Goal: Leave review/rating

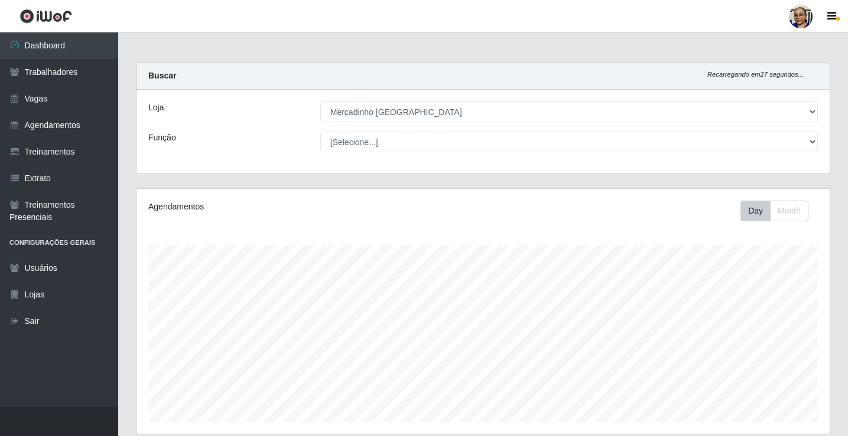
select select "345"
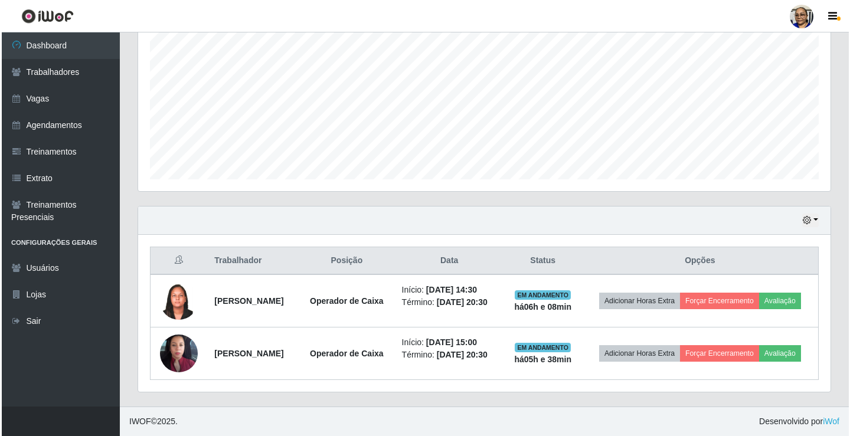
scroll to position [245, 693]
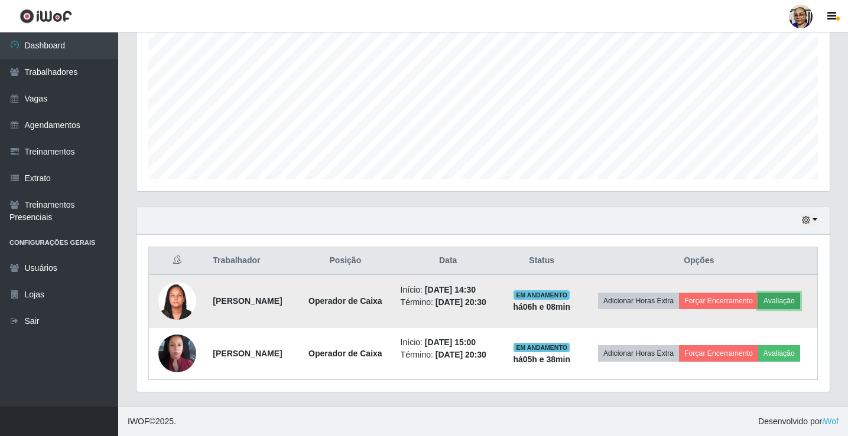
click at [758, 298] on button "Avaliação" at bounding box center [779, 301] width 42 height 17
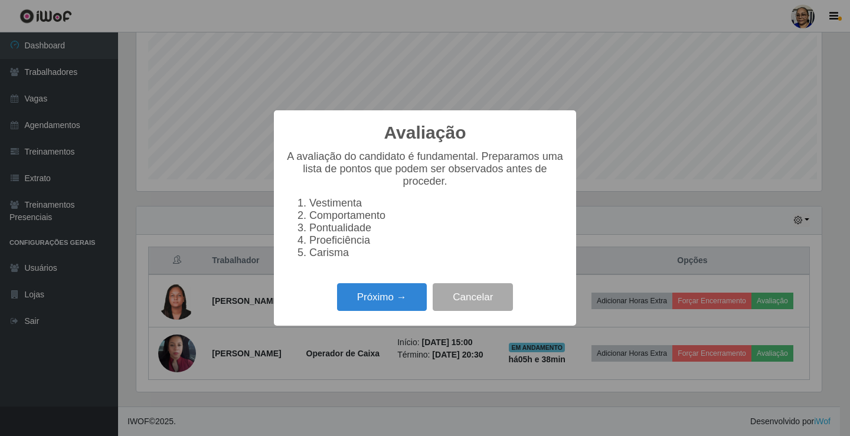
scroll to position [245, 686]
click at [405, 292] on button "Próximo →" at bounding box center [382, 297] width 90 height 28
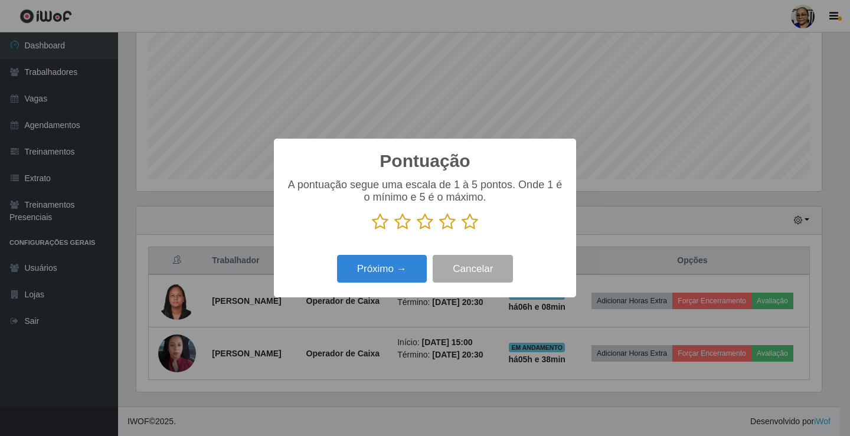
click at [470, 224] on icon at bounding box center [470, 222] width 17 height 18
click at [462, 231] on input "radio" at bounding box center [462, 231] width 0 height 0
click at [377, 273] on button "Próximo →" at bounding box center [382, 269] width 90 height 28
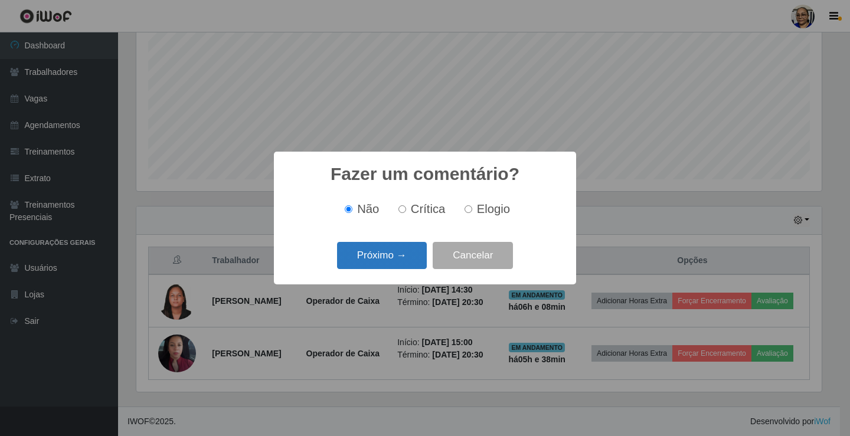
click at [402, 262] on button "Próximo →" at bounding box center [382, 256] width 90 height 28
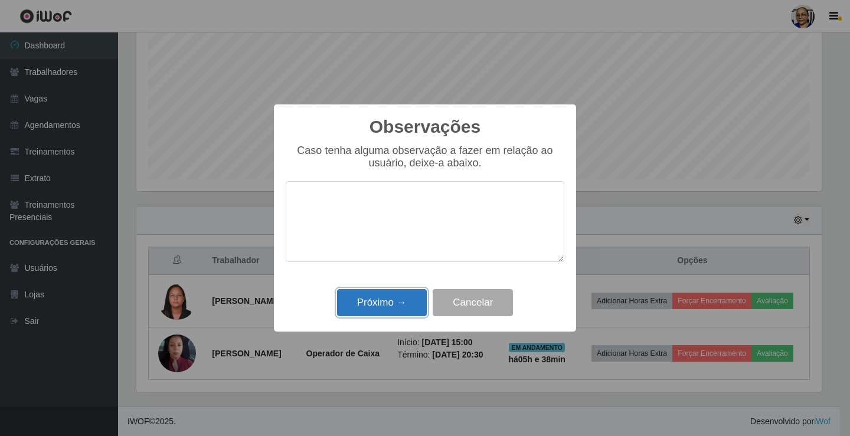
click at [401, 305] on button "Próximo →" at bounding box center [382, 303] width 90 height 28
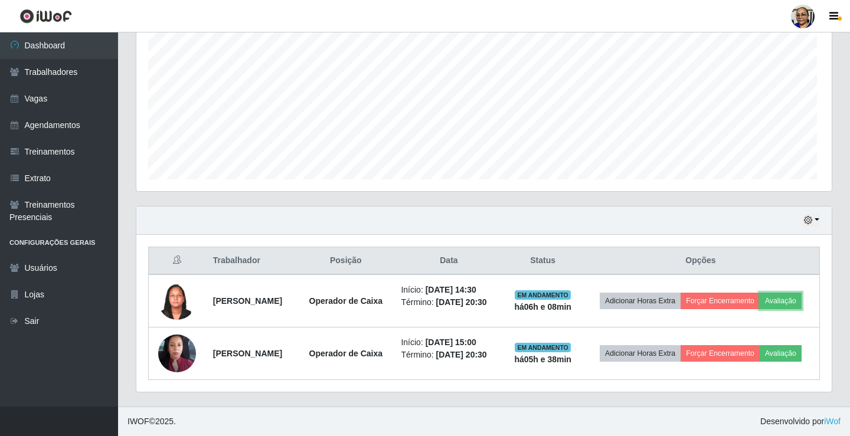
scroll to position [245, 693]
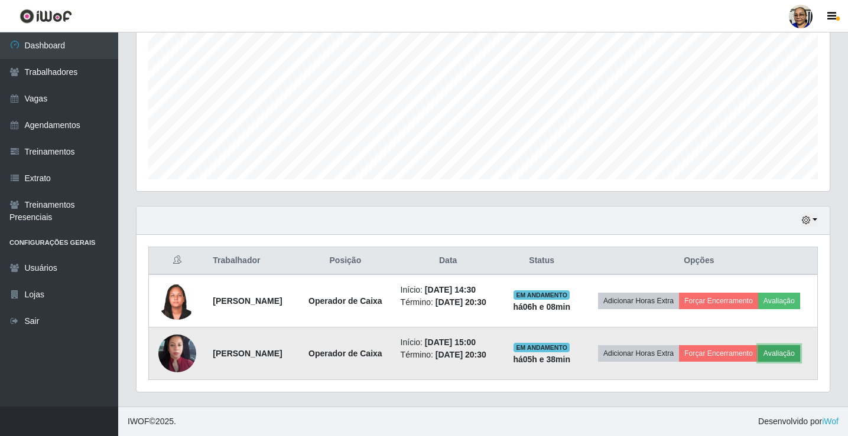
click at [758, 361] on button "Avaliação" at bounding box center [779, 354] width 42 height 17
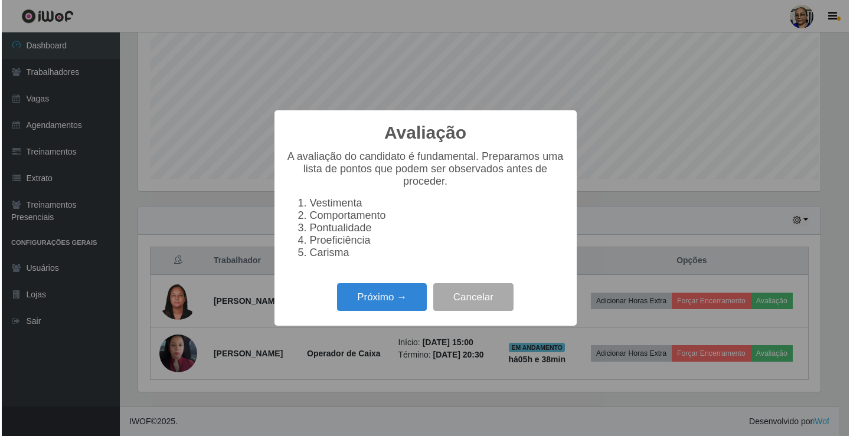
scroll to position [245, 686]
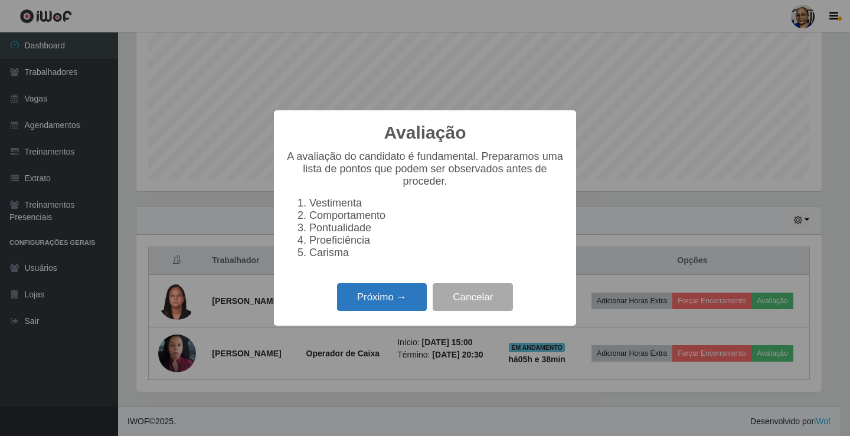
click at [402, 300] on button "Próximo →" at bounding box center [382, 297] width 90 height 28
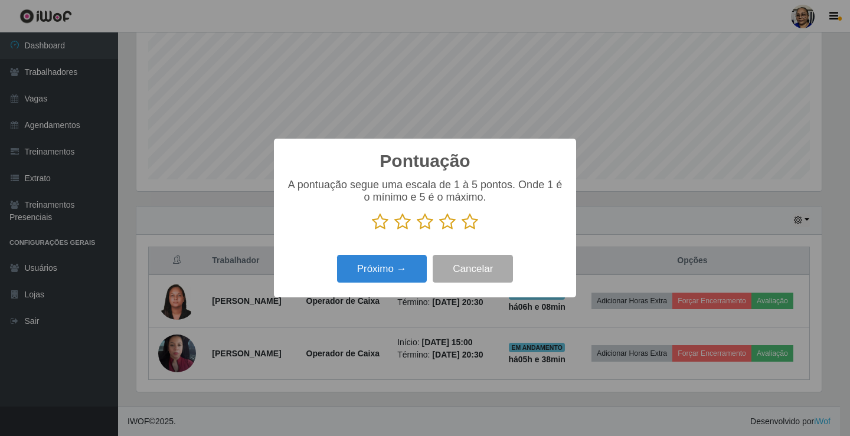
click at [472, 224] on icon at bounding box center [470, 222] width 17 height 18
click at [462, 231] on input "radio" at bounding box center [462, 231] width 0 height 0
click at [405, 270] on button "Próximo →" at bounding box center [382, 269] width 90 height 28
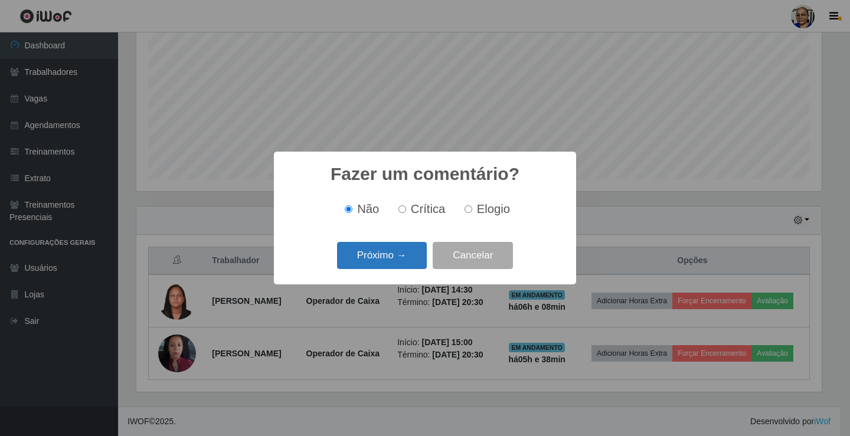
click at [409, 257] on button "Próximo →" at bounding box center [382, 256] width 90 height 28
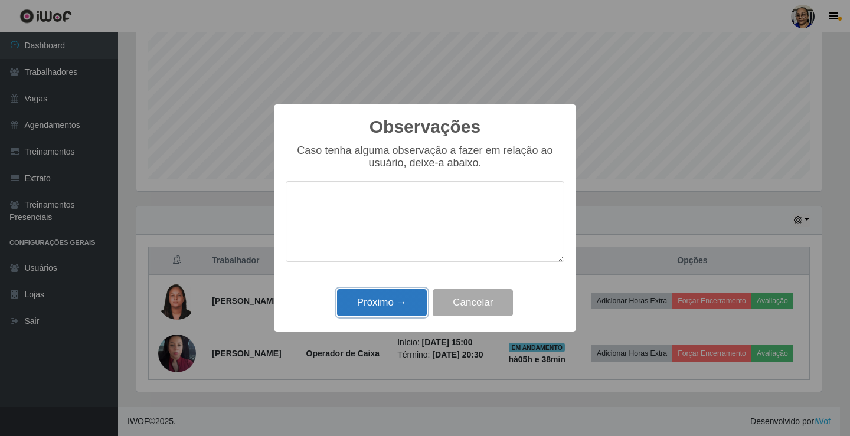
click at [396, 306] on button "Próximo →" at bounding box center [382, 303] width 90 height 28
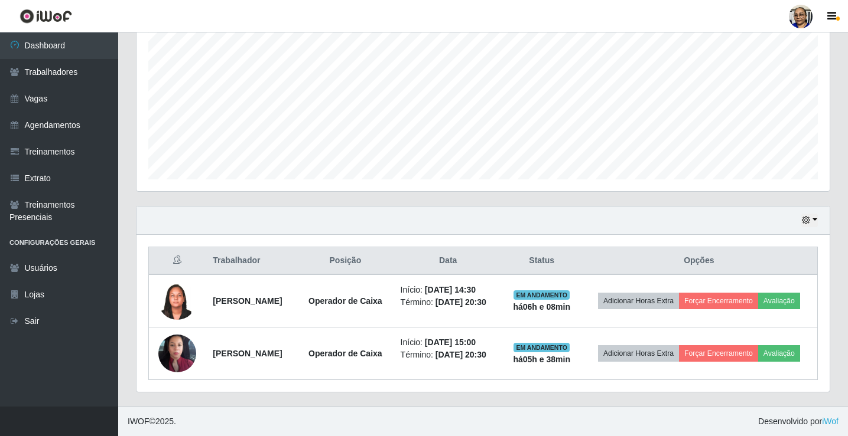
scroll to position [243, 0]
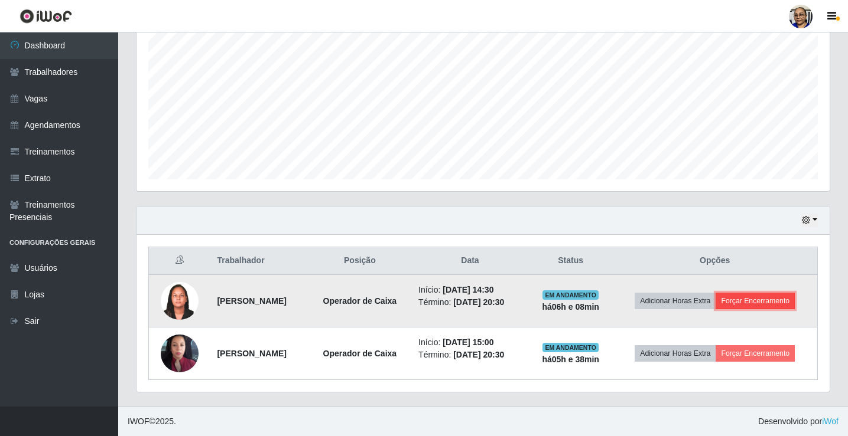
click at [758, 301] on button "Forçar Encerramento" at bounding box center [754, 301] width 79 height 17
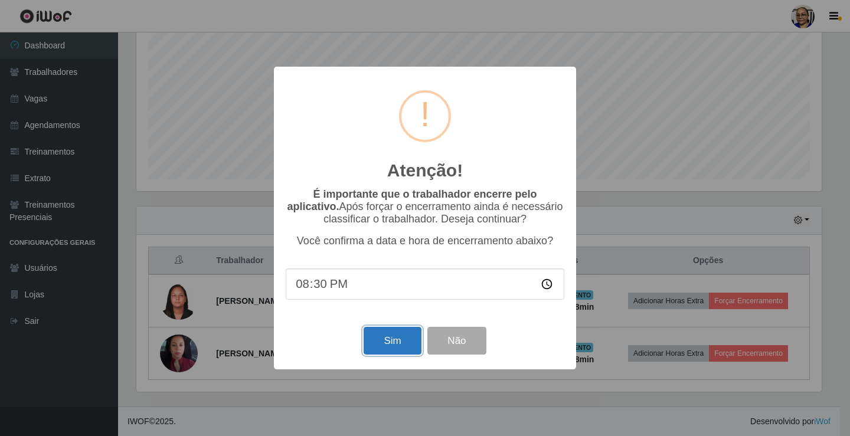
click at [399, 347] on button "Sim" at bounding box center [392, 341] width 57 height 28
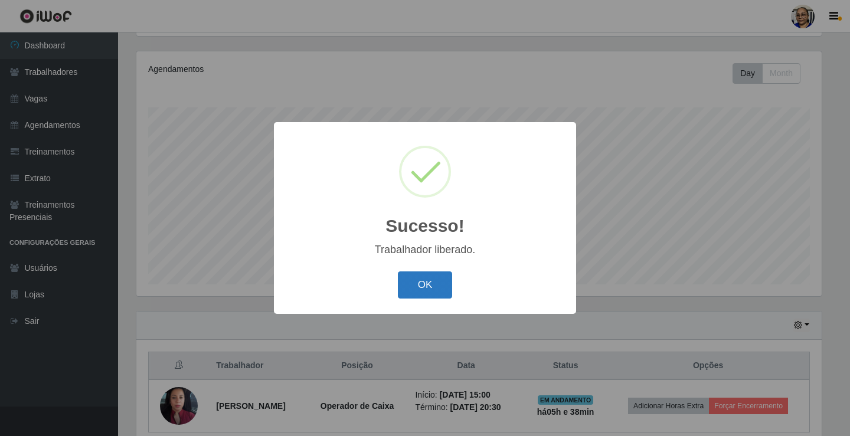
click at [438, 291] on button "OK" at bounding box center [425, 286] width 55 height 28
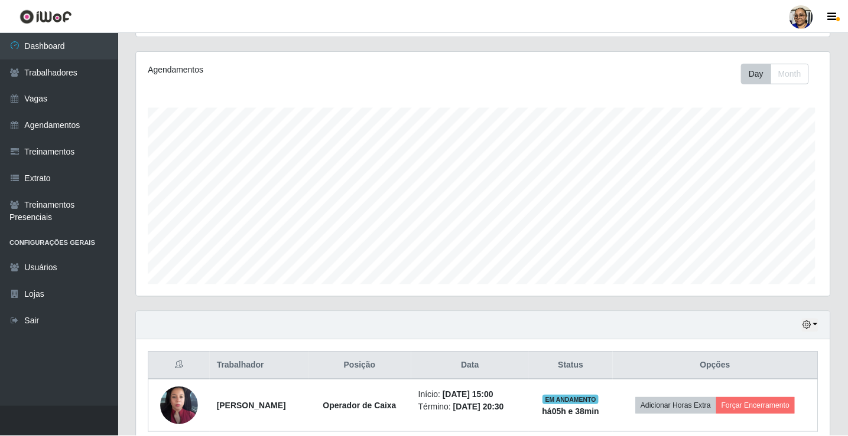
scroll to position [245, 693]
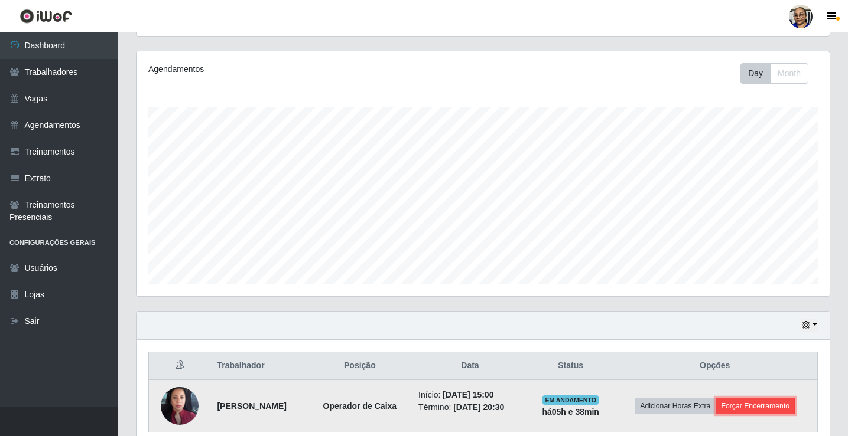
click at [772, 405] on button "Forçar Encerramento" at bounding box center [754, 406] width 79 height 17
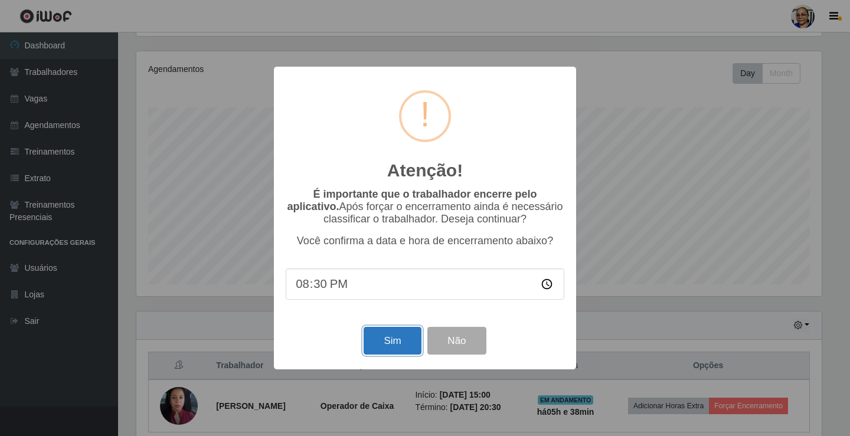
click at [386, 350] on button "Sim" at bounding box center [392, 341] width 57 height 28
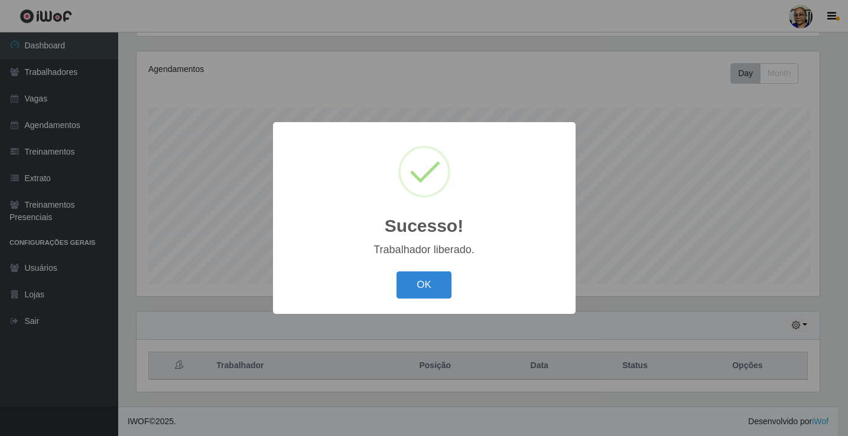
scroll to position [0, 0]
click at [428, 282] on button "OK" at bounding box center [425, 286] width 55 height 28
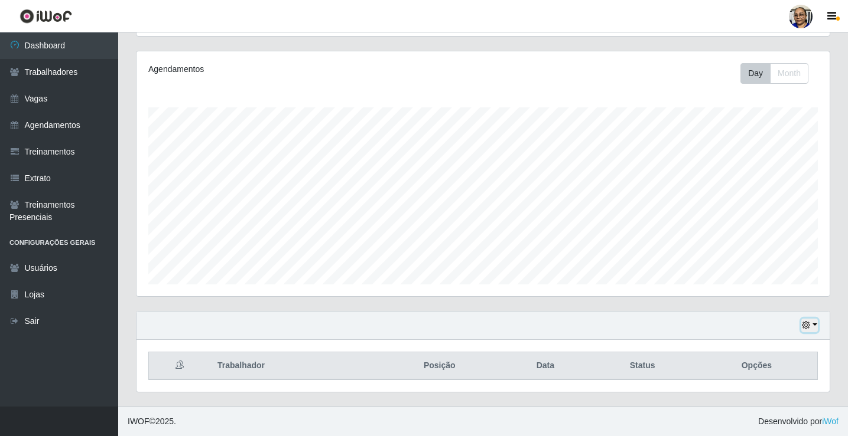
click at [814, 324] on button "button" at bounding box center [809, 326] width 17 height 14
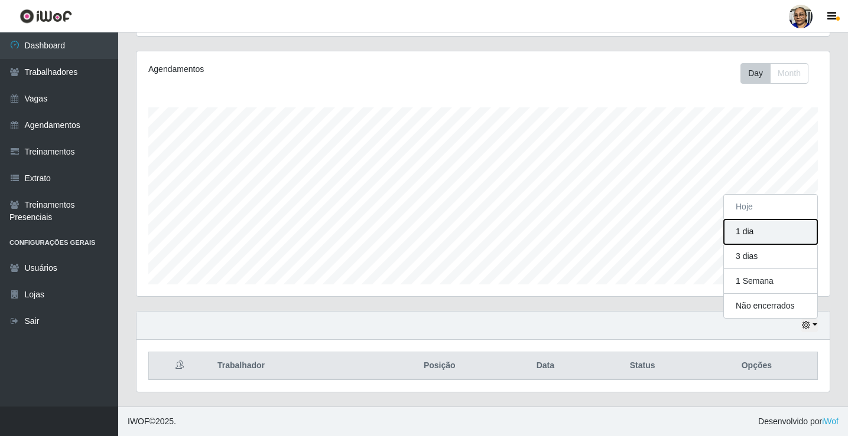
click at [747, 237] on button "1 dia" at bounding box center [769, 232] width 93 height 25
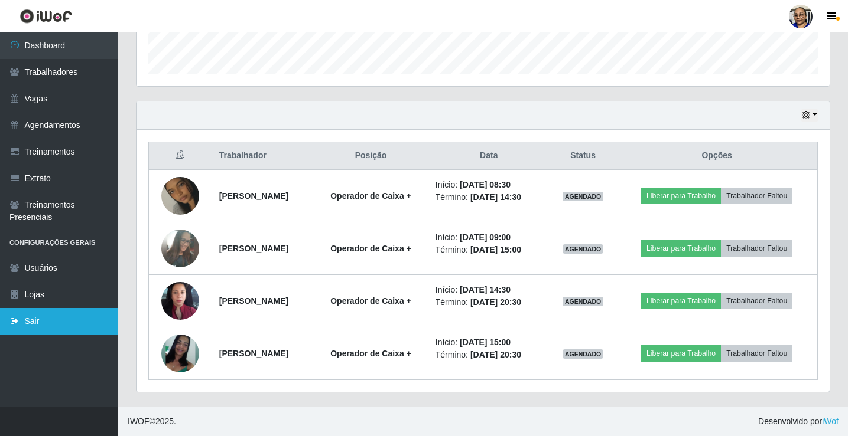
click at [27, 325] on link "Sair" at bounding box center [59, 321] width 118 height 27
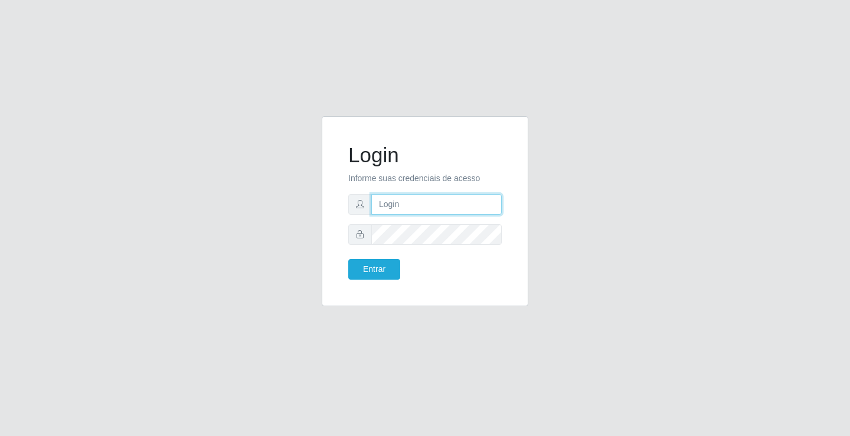
type input "[EMAIL_ADDRESS][DOMAIN_NAME]"
